Goal: Information Seeking & Learning: Learn about a topic

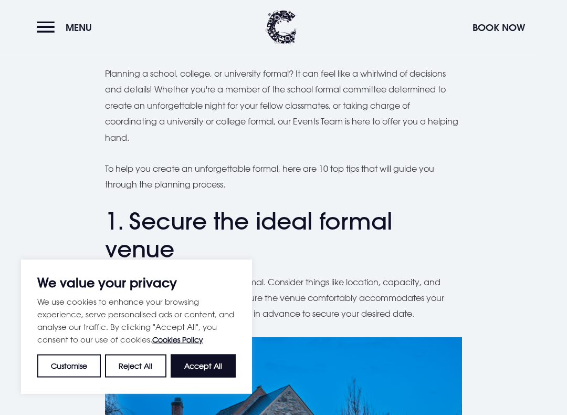
scroll to position [292, 0]
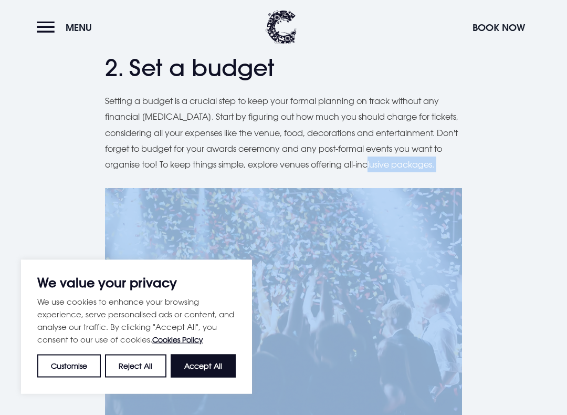
scroll to position [954, 0]
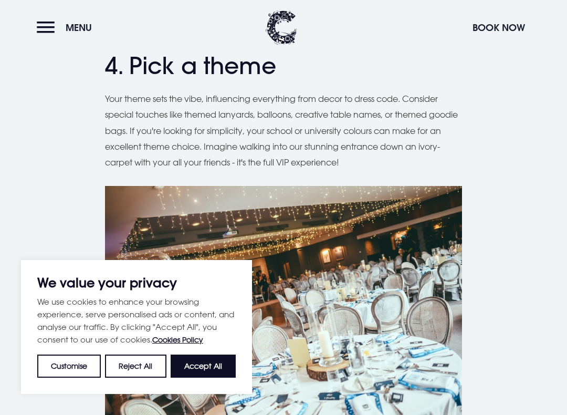
scroll to position [1459, 0]
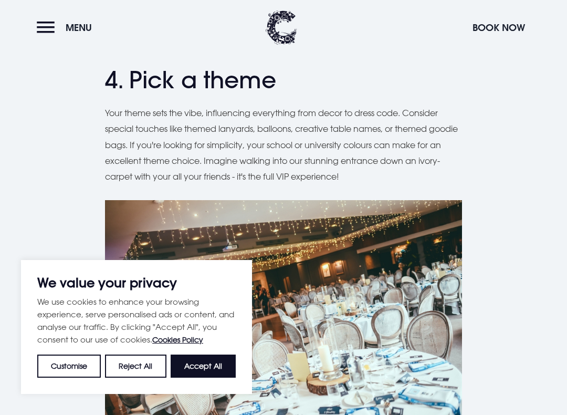
click at [216, 355] on button "Accept All" at bounding box center [203, 365] width 65 height 23
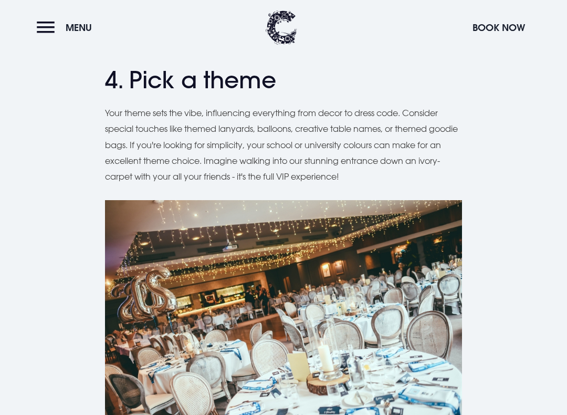
checkbox input "true"
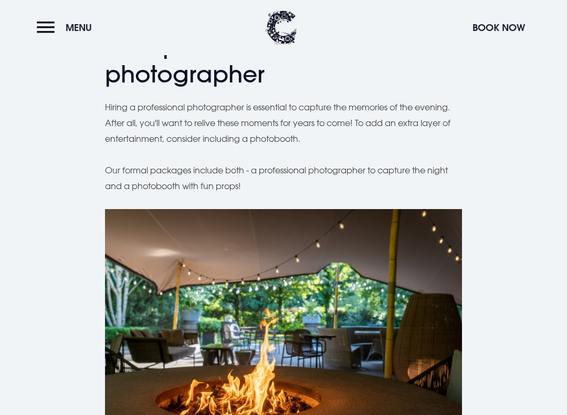
scroll to position [2802, 0]
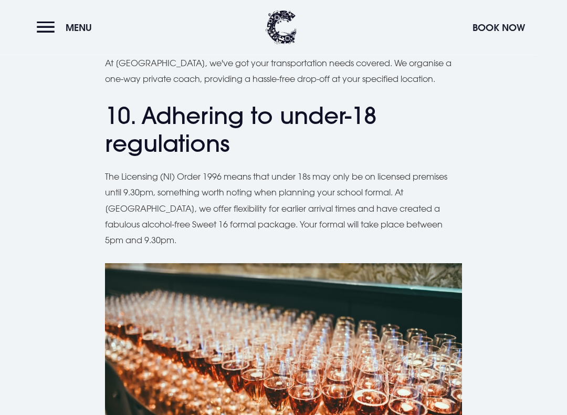
scroll to position [3773, 0]
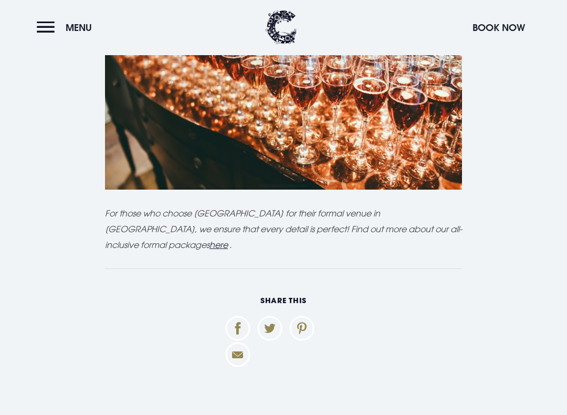
scroll to position [4084, 0]
click at [209, 239] on u "here" at bounding box center [218, 244] width 18 height 10
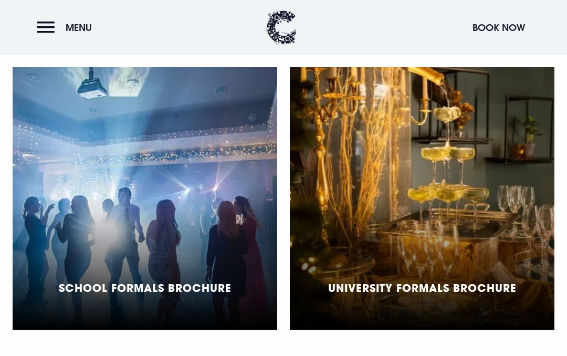
scroll to position [774, 0]
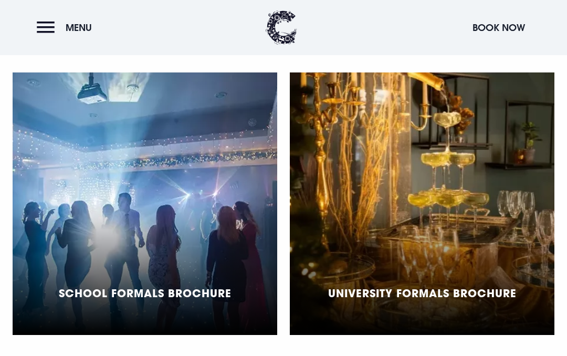
click at [352, 298] on div "University Formals Brochure" at bounding box center [422, 298] width 188 height 24
